Goal: Information Seeking & Learning: Learn about a topic

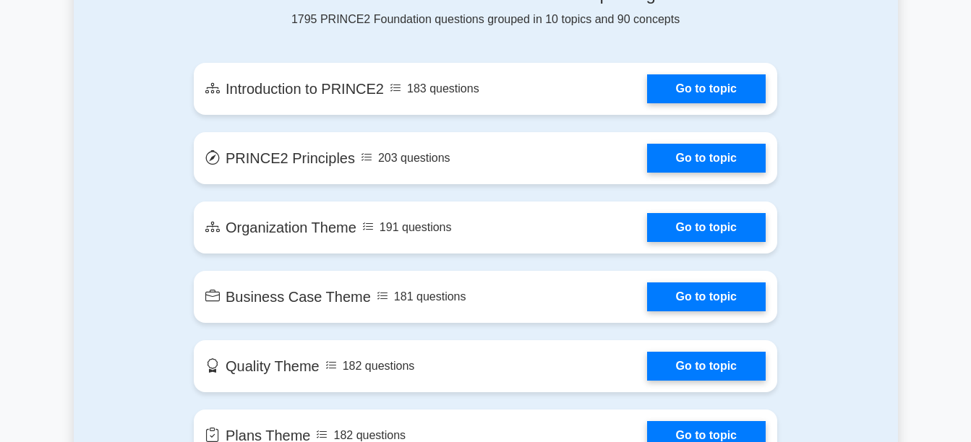
scroll to position [898, 0]
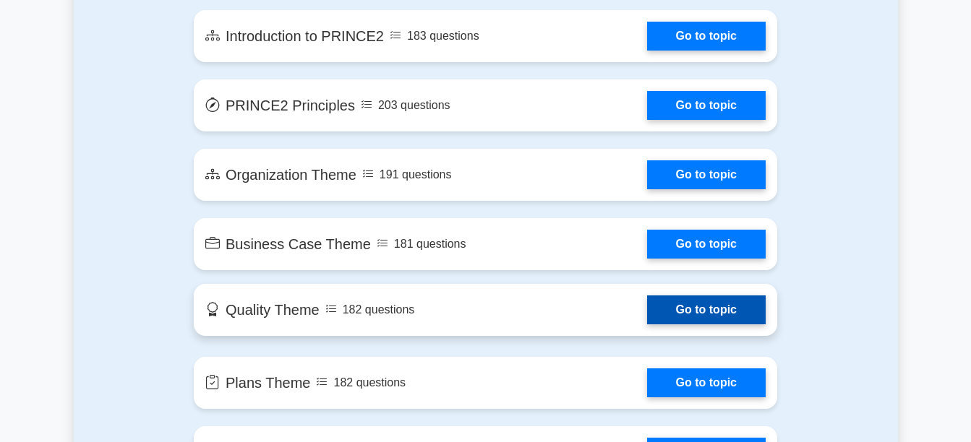
click at [647, 312] on link "Go to topic" at bounding box center [706, 310] width 119 height 29
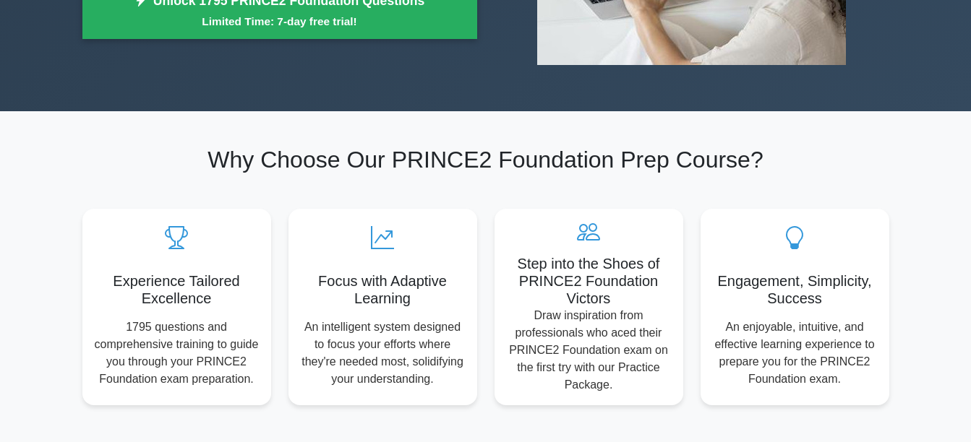
scroll to position [320, 0]
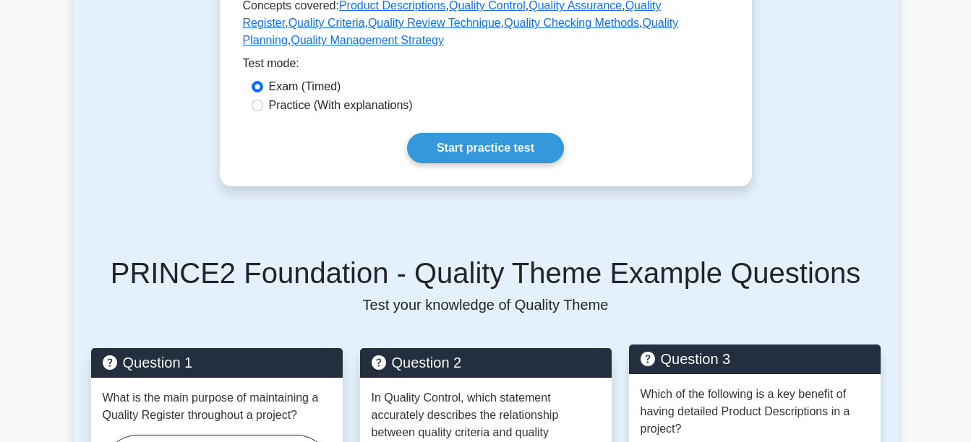
scroll to position [359, 0]
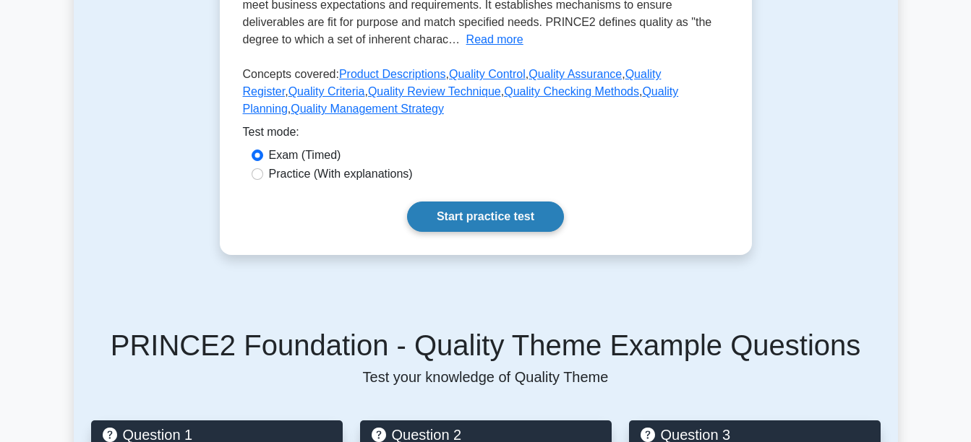
click at [494, 217] on link "Start practice test" at bounding box center [485, 217] width 157 height 30
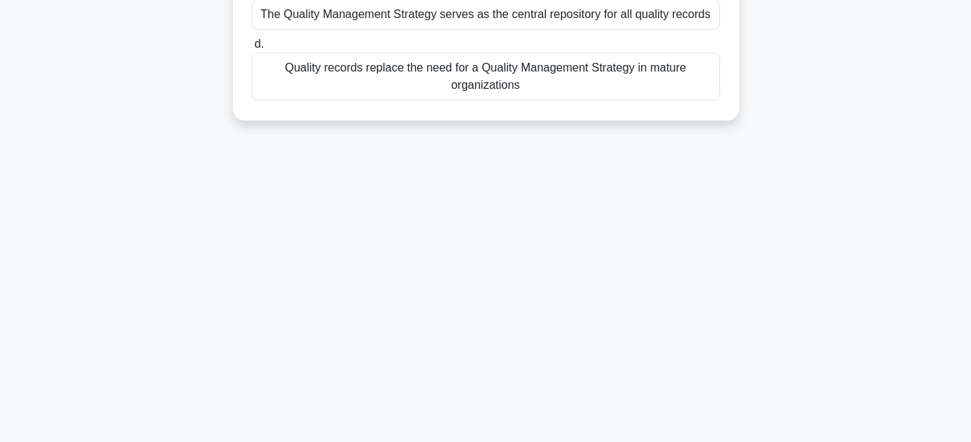
scroll to position [338, 0]
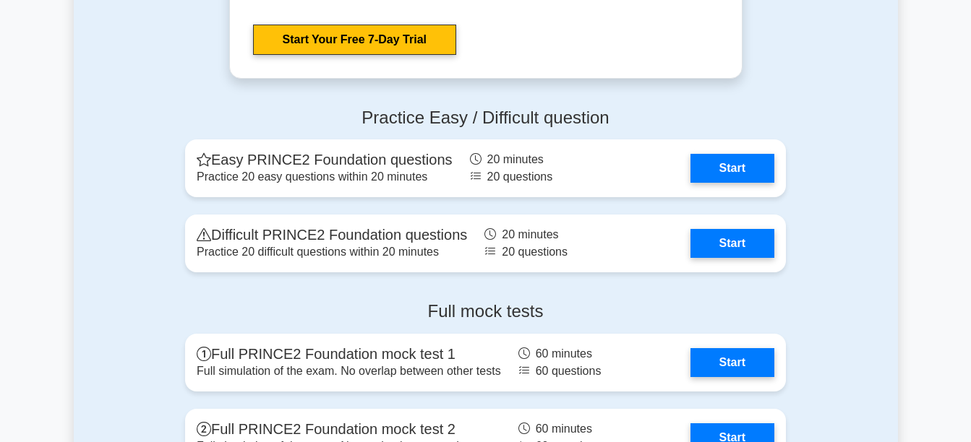
scroll to position [1879, 0]
